Goal: Download file/media

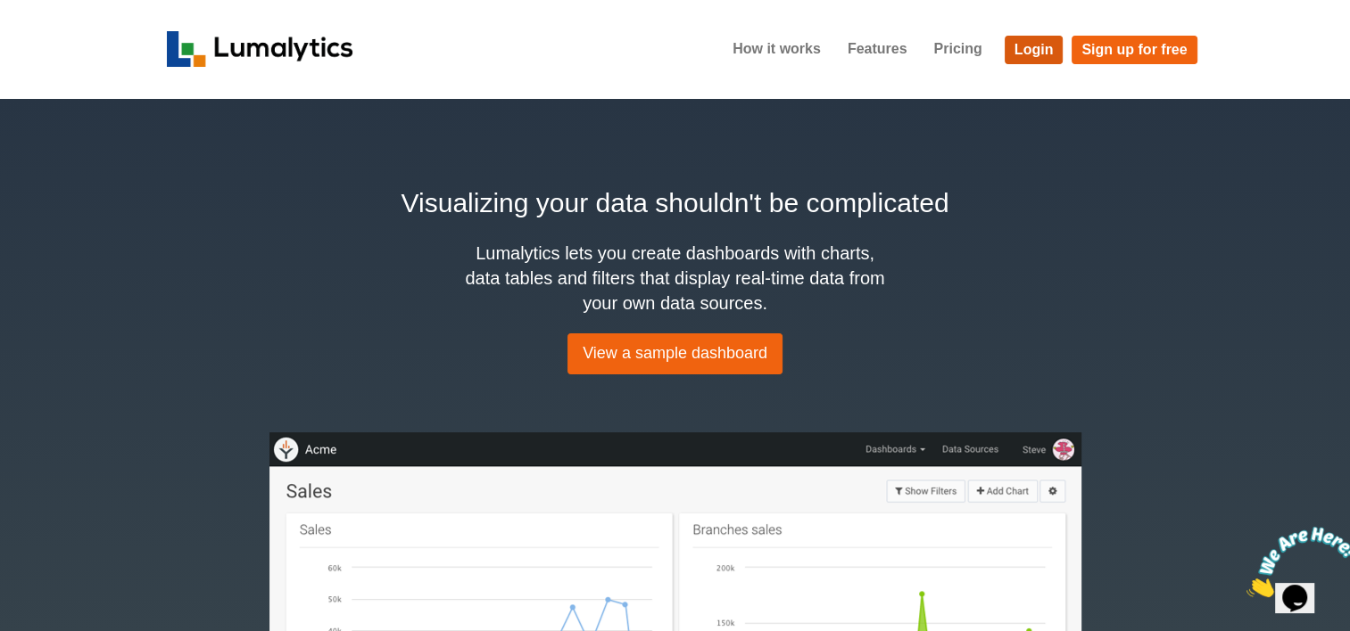
click at [1031, 57] on link "Login" at bounding box center [1033, 50] width 59 height 29
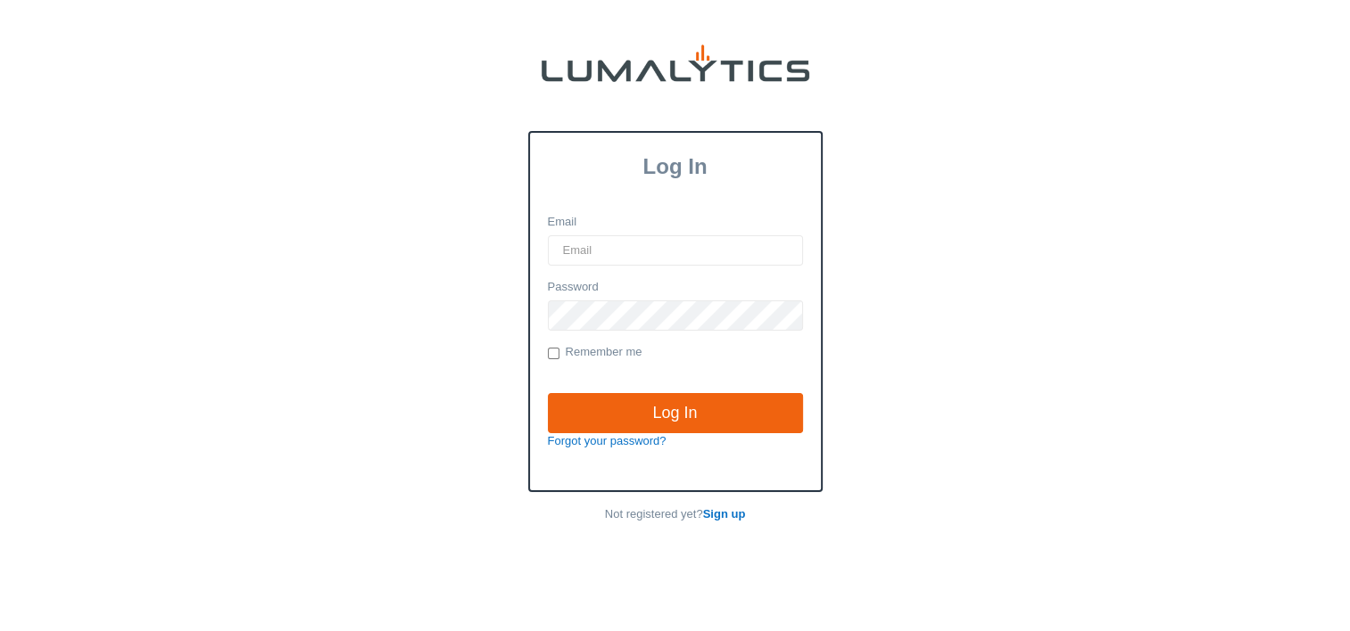
click at [638, 259] on input "Email" at bounding box center [675, 250] width 255 height 30
type input "twheeler@valleytruckparts.com"
click at [548, 393] on input "Log In" at bounding box center [675, 413] width 255 height 41
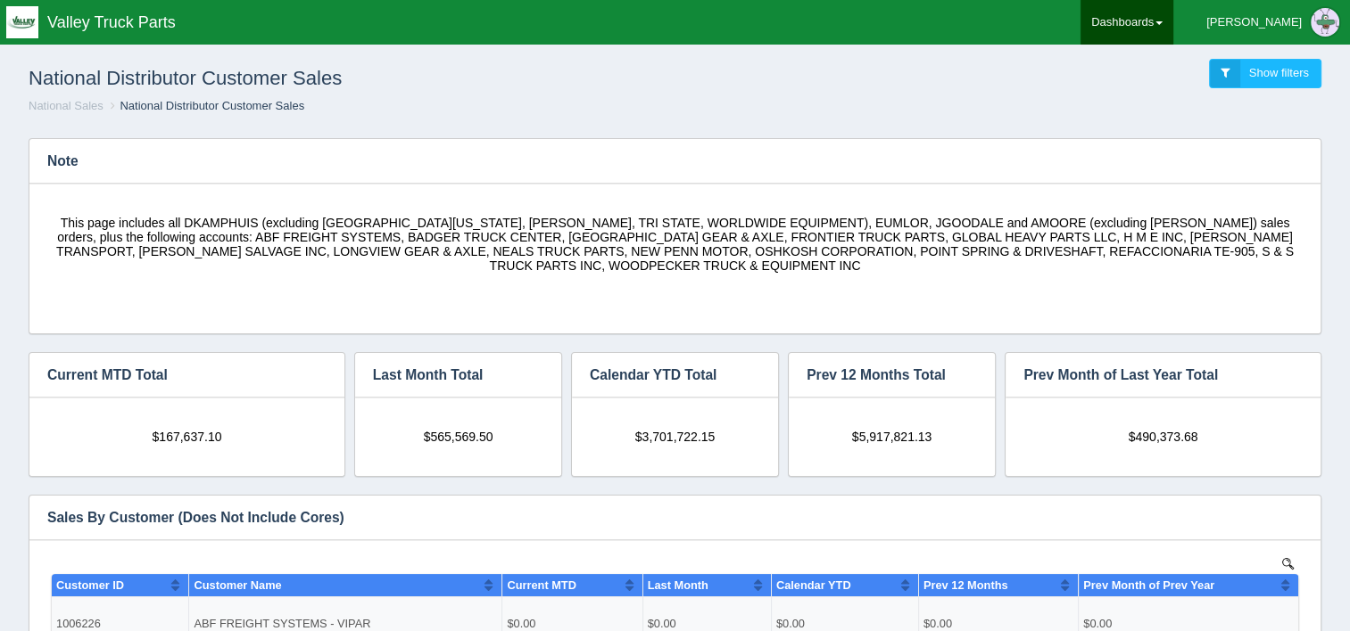
click at [1173, 25] on link "Dashboards" at bounding box center [1126, 22] width 93 height 45
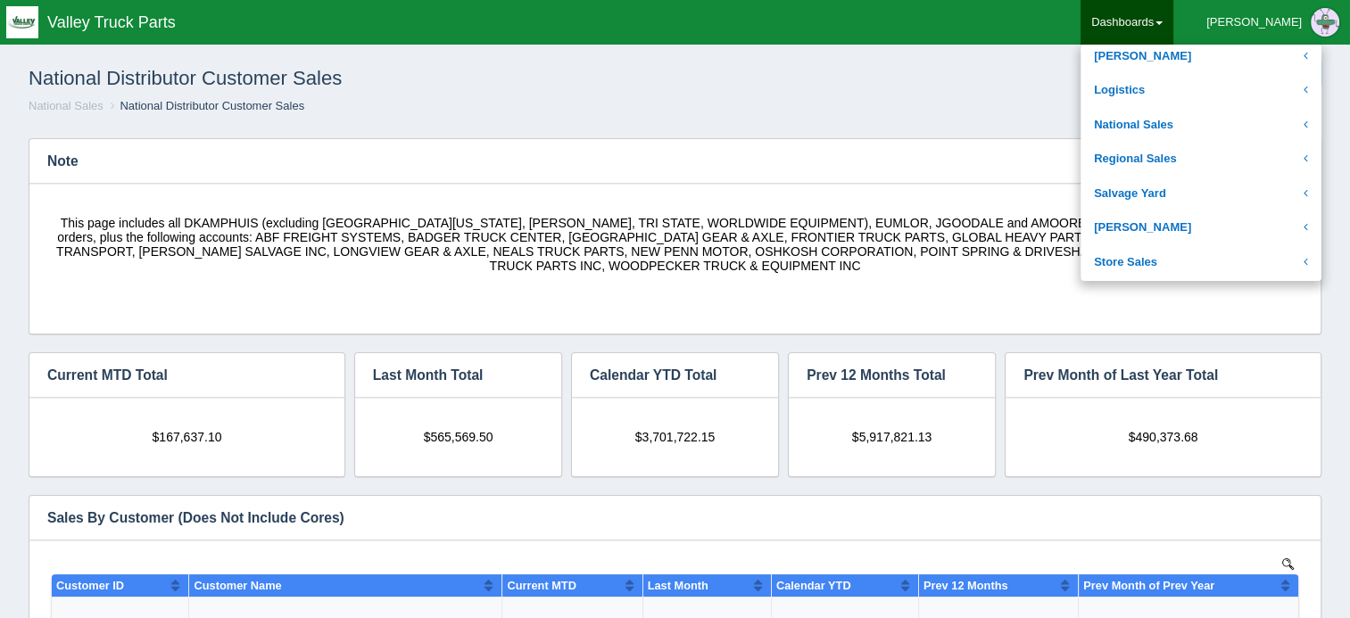
scroll to position [350, 0]
click at [1226, 132] on link "National Sales" at bounding box center [1200, 125] width 241 height 35
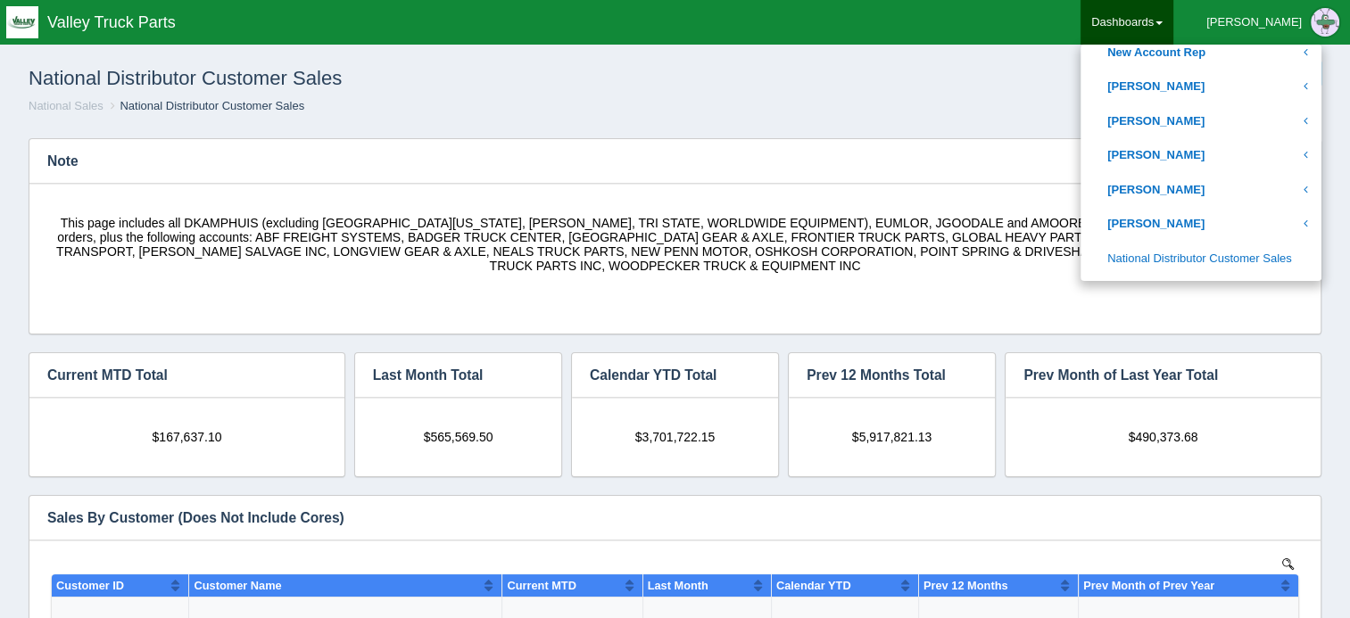
scroll to position [912, 0]
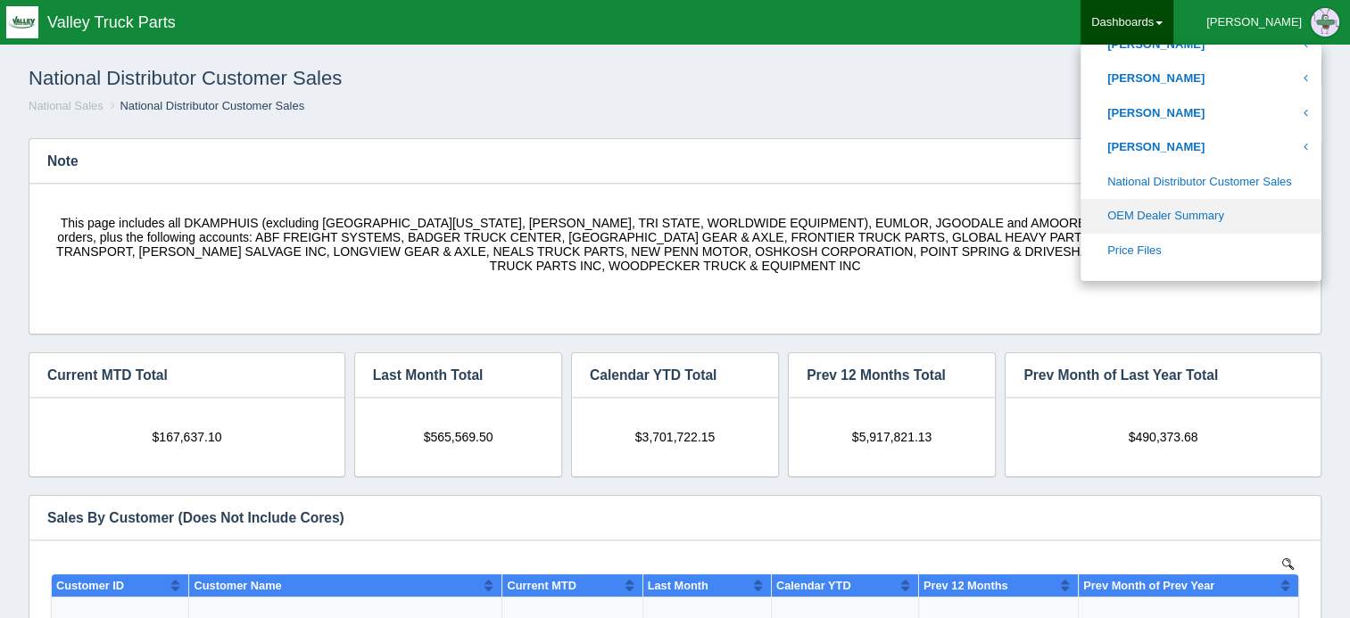
click at [1217, 212] on link "OEM Dealer Summary" at bounding box center [1200, 216] width 241 height 35
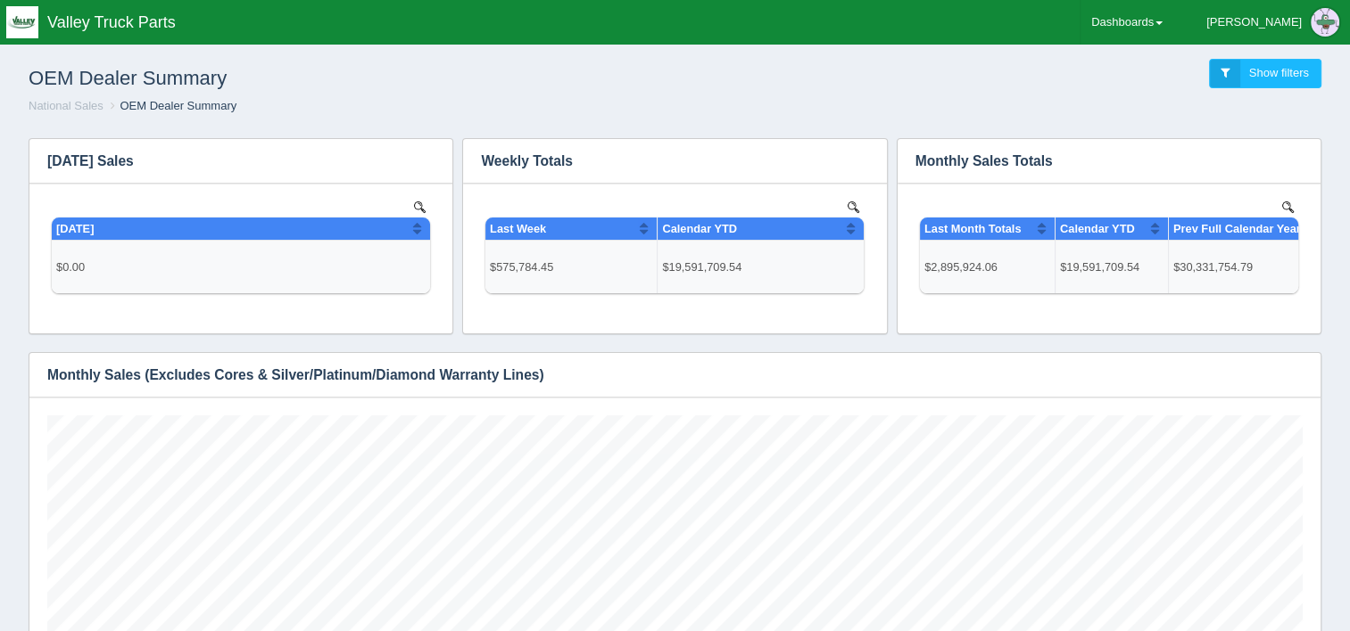
scroll to position [552, 0]
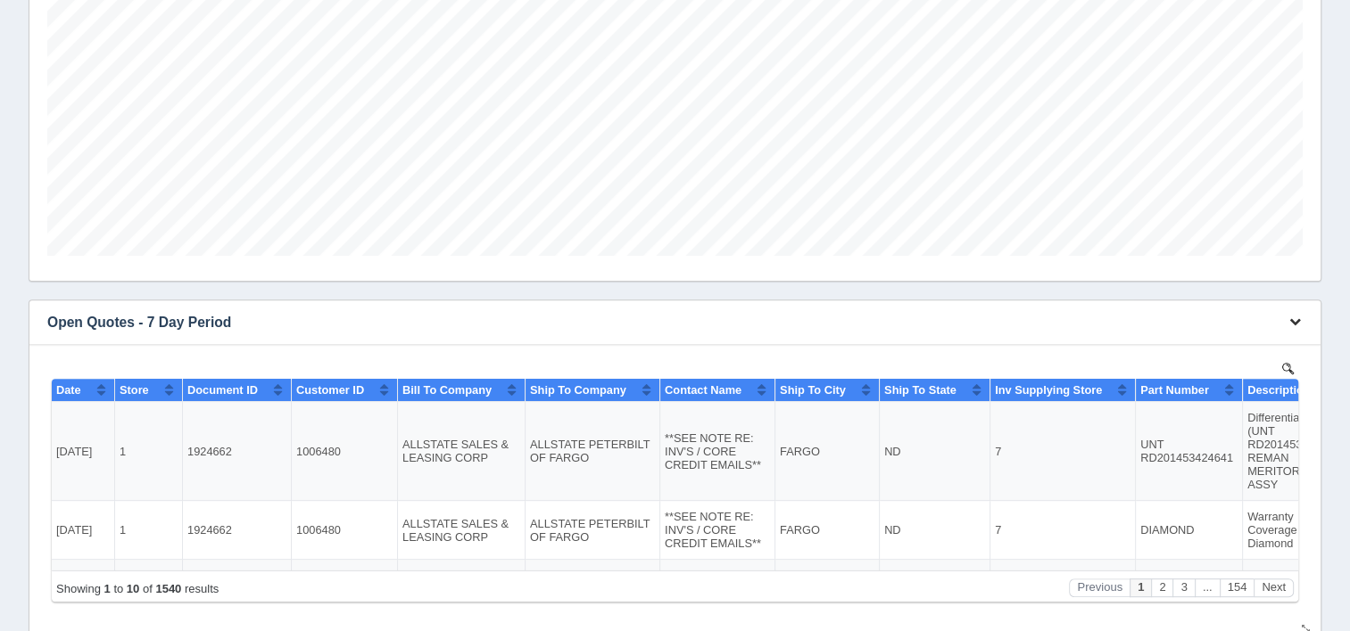
click at [1297, 325] on icon "button" at bounding box center [1295, 322] width 12 height 12
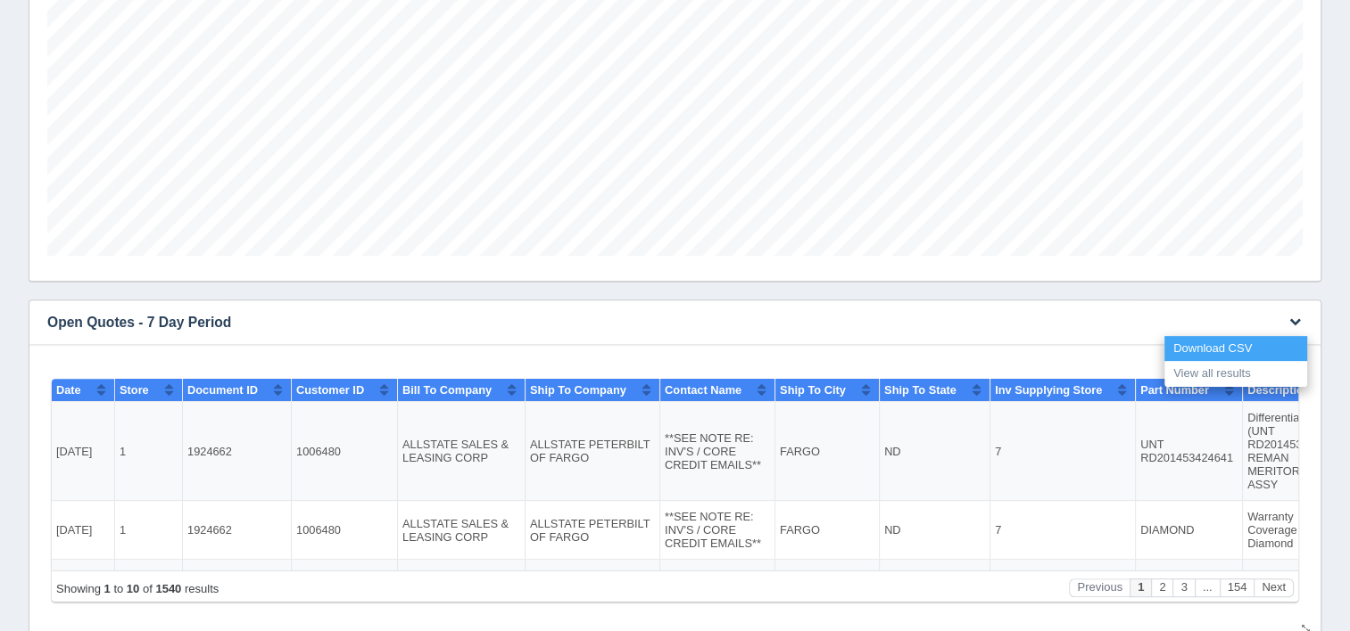
click at [1231, 343] on link "Download CSV" at bounding box center [1235, 349] width 143 height 26
